Goal: Task Accomplishment & Management: Use online tool/utility

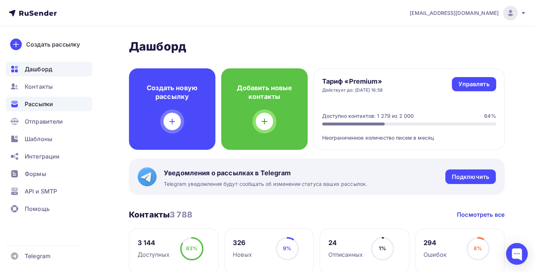
click at [22, 100] on div "Рассылки" at bounding box center [49, 104] width 86 height 15
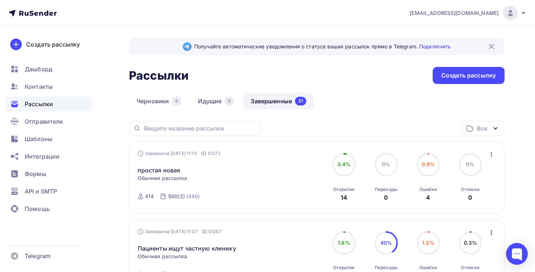
click at [253, 98] on link "Завершенные 31" at bounding box center [278, 101] width 71 height 17
click at [489, 155] on icon "button" at bounding box center [491, 154] width 9 height 9
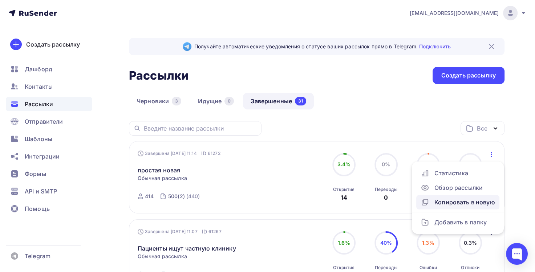
click at [457, 202] on div "Копировать в новую" at bounding box center [457, 202] width 74 height 9
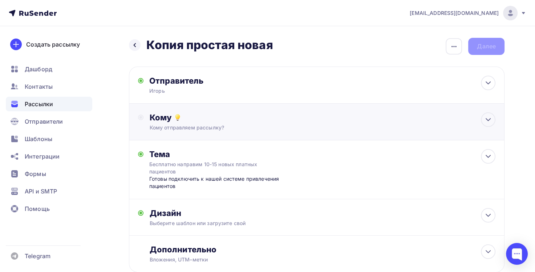
click at [465, 118] on div "Кому" at bounding box center [322, 117] width 346 height 10
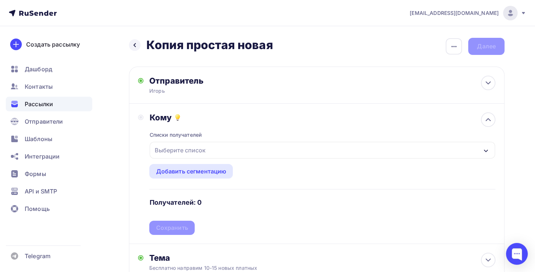
click at [236, 152] on div "Выберите список" at bounding box center [322, 150] width 345 height 17
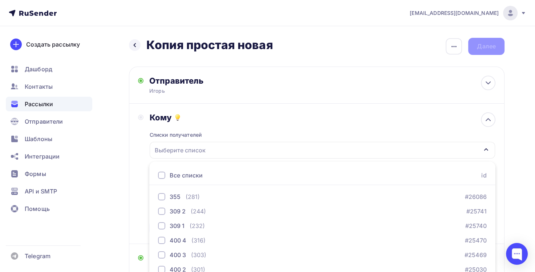
scroll to position [77, 0]
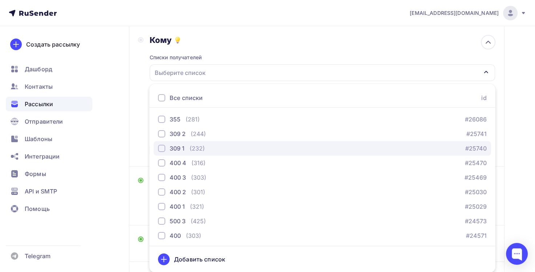
click at [207, 151] on div "309 1 (232) #25740" at bounding box center [322, 148] width 329 height 9
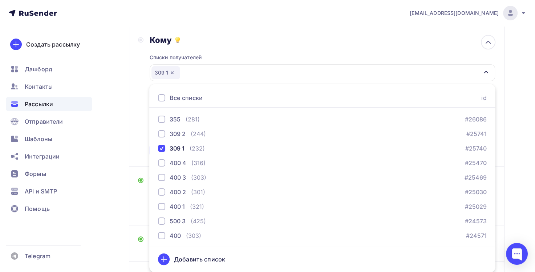
click at [135, 126] on div "Кому Списки получателей 309 1 Все списки id 355 (281) #26086 309 2 (244) #25741…" at bounding box center [316, 96] width 375 height 140
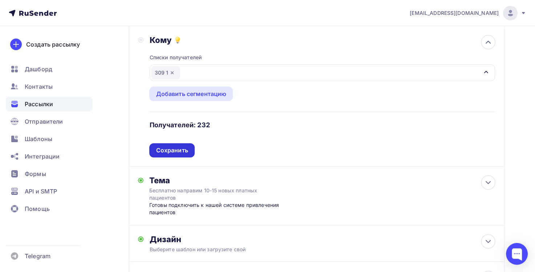
click at [184, 148] on div "Сохранить" at bounding box center [172, 150] width 32 height 8
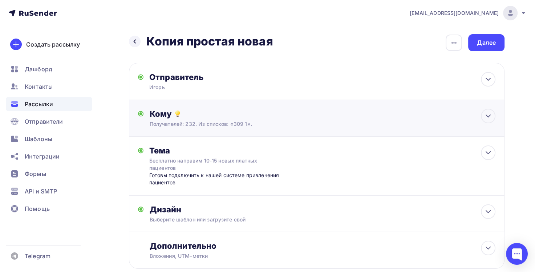
scroll to position [5, 0]
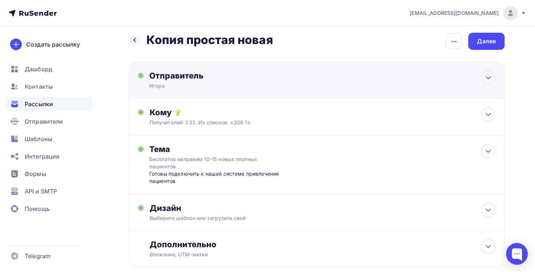
click at [208, 89] on div "Отправитель [PERSON_NAME] Email * [EMAIL_ADDRESS][DOMAIN_NAME] [DOMAIN_NAME][EM…" at bounding box center [316, 79] width 375 height 37
type input "Игорь"
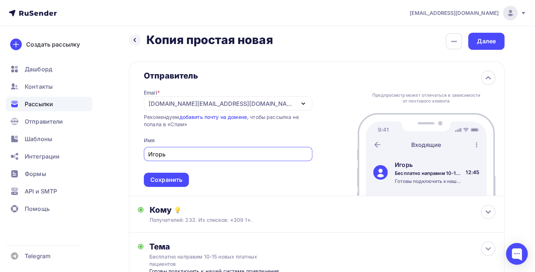
scroll to position [0, 0]
click at [485, 81] on icon at bounding box center [488, 77] width 9 height 9
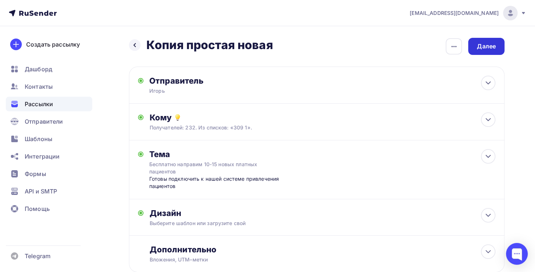
click at [482, 46] on div "Далее" at bounding box center [486, 46] width 19 height 8
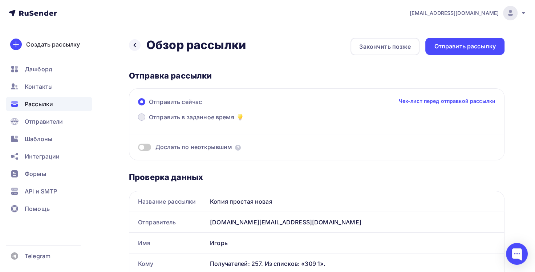
click at [155, 116] on span "Отправить в заданное время" at bounding box center [191, 117] width 85 height 9
click at [149, 121] on input "Отправить в заданное время" at bounding box center [149, 121] width 0 height 0
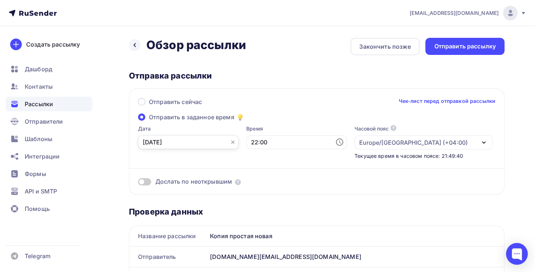
click at [171, 146] on input "[DATE]" at bounding box center [188, 142] width 101 height 14
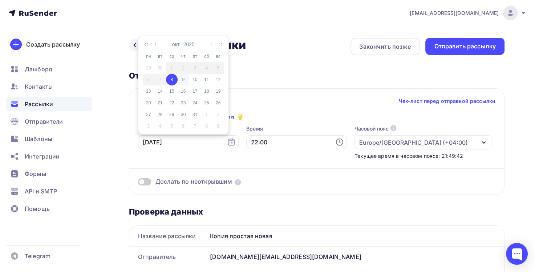
click at [183, 78] on div "9" at bounding box center [184, 79] width 12 height 7
type input "[DATE]"
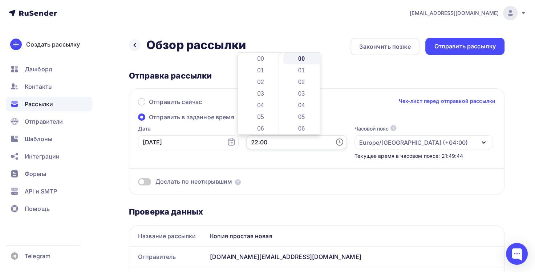
scroll to position [256, 0]
click at [268, 142] on input "22:00" at bounding box center [296, 142] width 101 height 14
click at [263, 83] on li "11" at bounding box center [261, 85] width 37 height 12
type input "11:00"
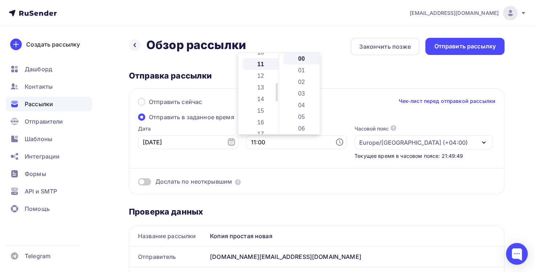
scroll to position [128, 0]
click at [385, 90] on div "Отправить сейчас Чек-лист перед отправкой рассылки Отправить в заданное время Д…" at bounding box center [316, 141] width 375 height 106
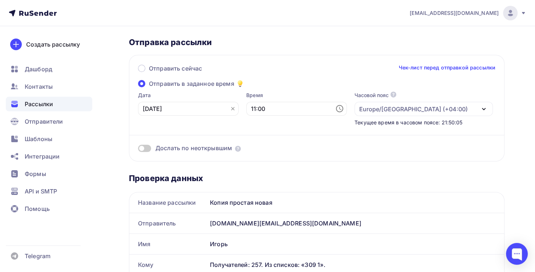
scroll to position [0, 0]
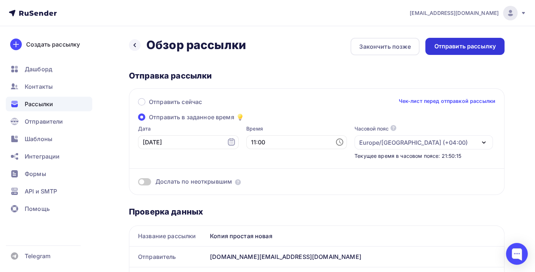
click at [468, 49] on div "Отправить рассылку" at bounding box center [465, 46] width 62 height 8
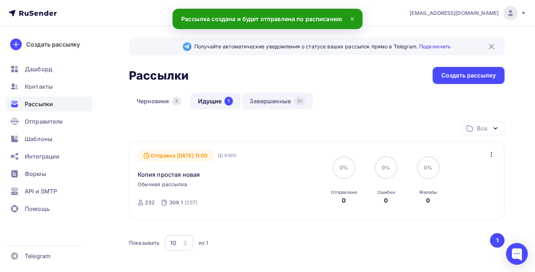
click at [278, 101] on link "Завершенные 31" at bounding box center [277, 101] width 71 height 17
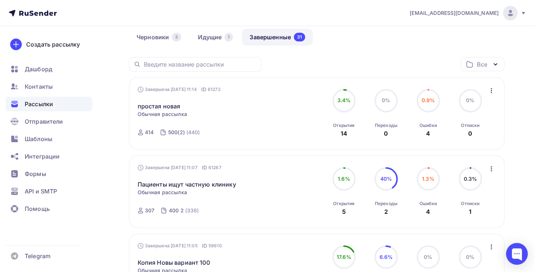
scroll to position [66, 0]
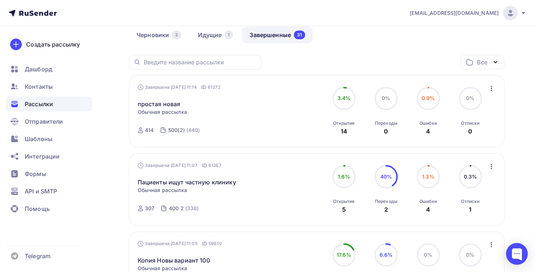
click at [491, 166] on icon "button" at bounding box center [491, 166] width 1 height 5
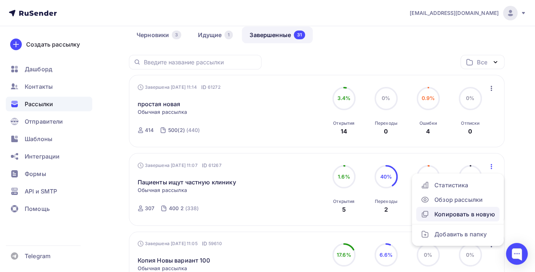
click at [463, 215] on div "Копировать в новую" at bounding box center [457, 214] width 74 height 9
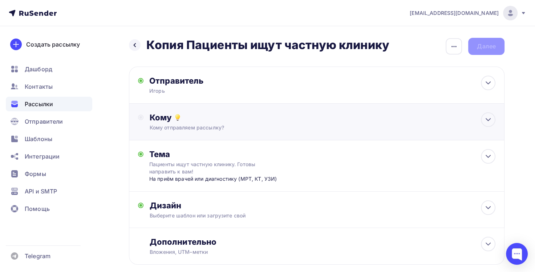
click at [186, 122] on div "Кому" at bounding box center [322, 117] width 346 height 10
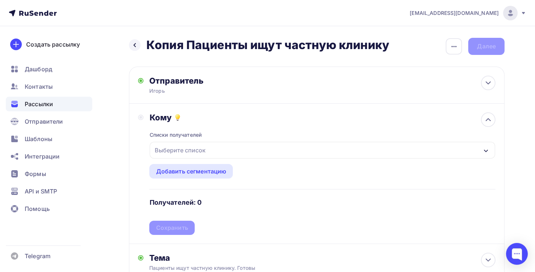
click at [218, 150] on div "Выберите список" at bounding box center [322, 150] width 345 height 17
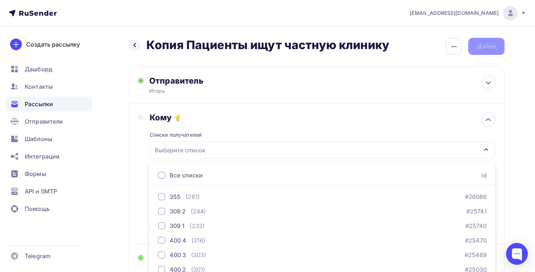
scroll to position [77, 0]
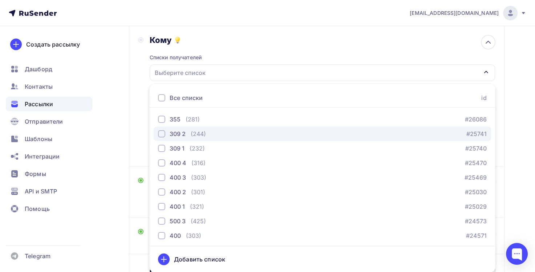
click at [211, 137] on div "309 2 (244) #25741" at bounding box center [322, 133] width 329 height 9
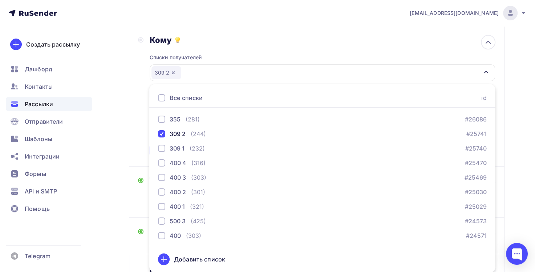
click at [141, 124] on div "Кому Списки получателей 309 2 Все списки id 355 (281) #26086 309 2 (244) #25741…" at bounding box center [316, 96] width 357 height 122
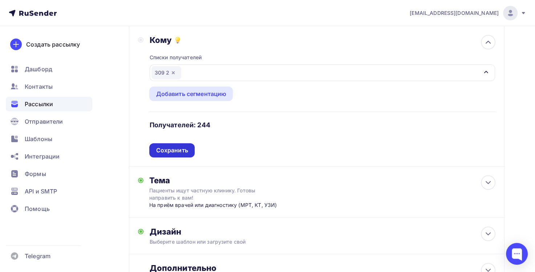
click at [176, 147] on div "Сохранить" at bounding box center [172, 150] width 32 height 8
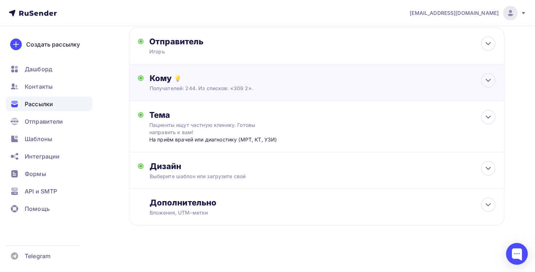
scroll to position [0, 0]
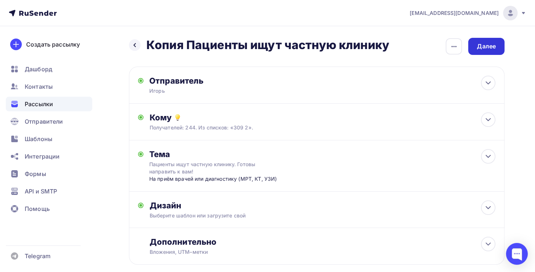
click at [482, 48] on div "Далее" at bounding box center [486, 46] width 19 height 8
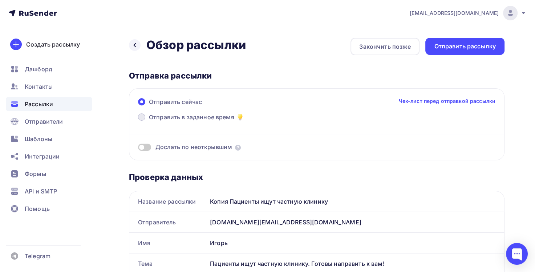
click at [144, 117] on span at bounding box center [141, 116] width 7 height 7
click at [149, 121] on input "Отправить в заданное время" at bounding box center [149, 121] width 0 height 0
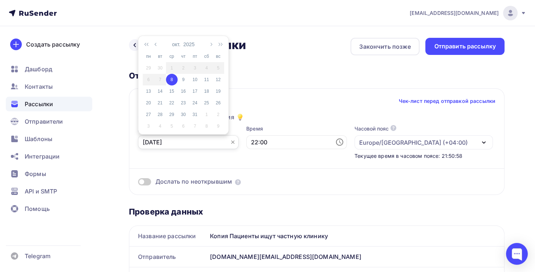
click at [155, 137] on input "[DATE]" at bounding box center [188, 142] width 101 height 14
click at [183, 80] on div "9" at bounding box center [184, 79] width 12 height 7
type input "[DATE]"
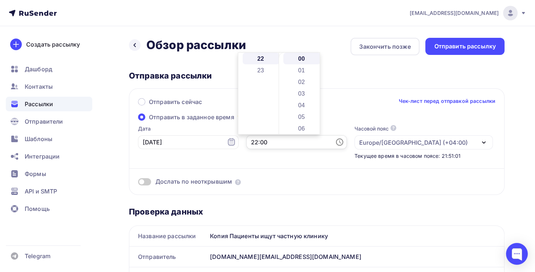
click at [253, 142] on input "22:00" at bounding box center [296, 142] width 101 height 14
click at [256, 68] on li "11" at bounding box center [261, 64] width 37 height 12
type input "11:00"
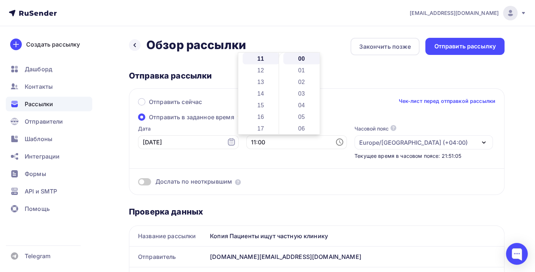
click at [374, 73] on div "Отправка рассылки" at bounding box center [316, 75] width 375 height 10
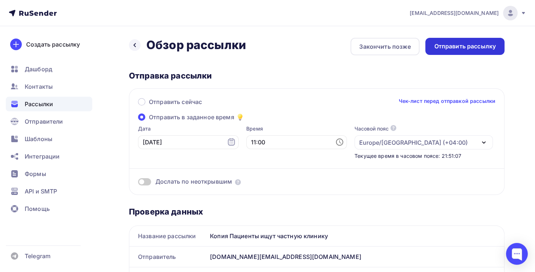
click at [481, 46] on div "Отправить рассылку" at bounding box center [465, 46] width 62 height 8
